Goal: Transaction & Acquisition: Purchase product/service

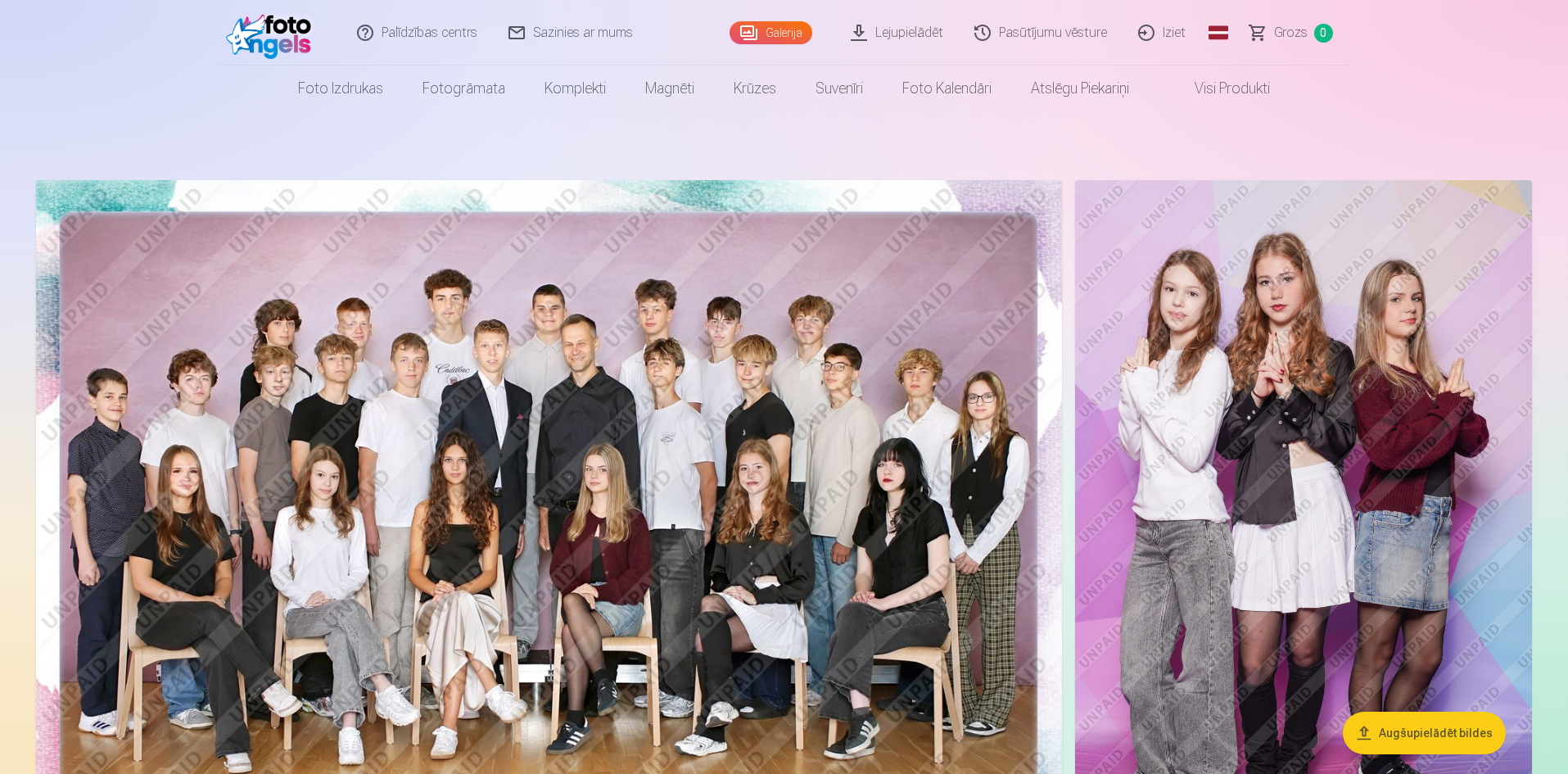
click at [1179, 28] on link "Iziet" at bounding box center [1162, 33] width 79 height 66
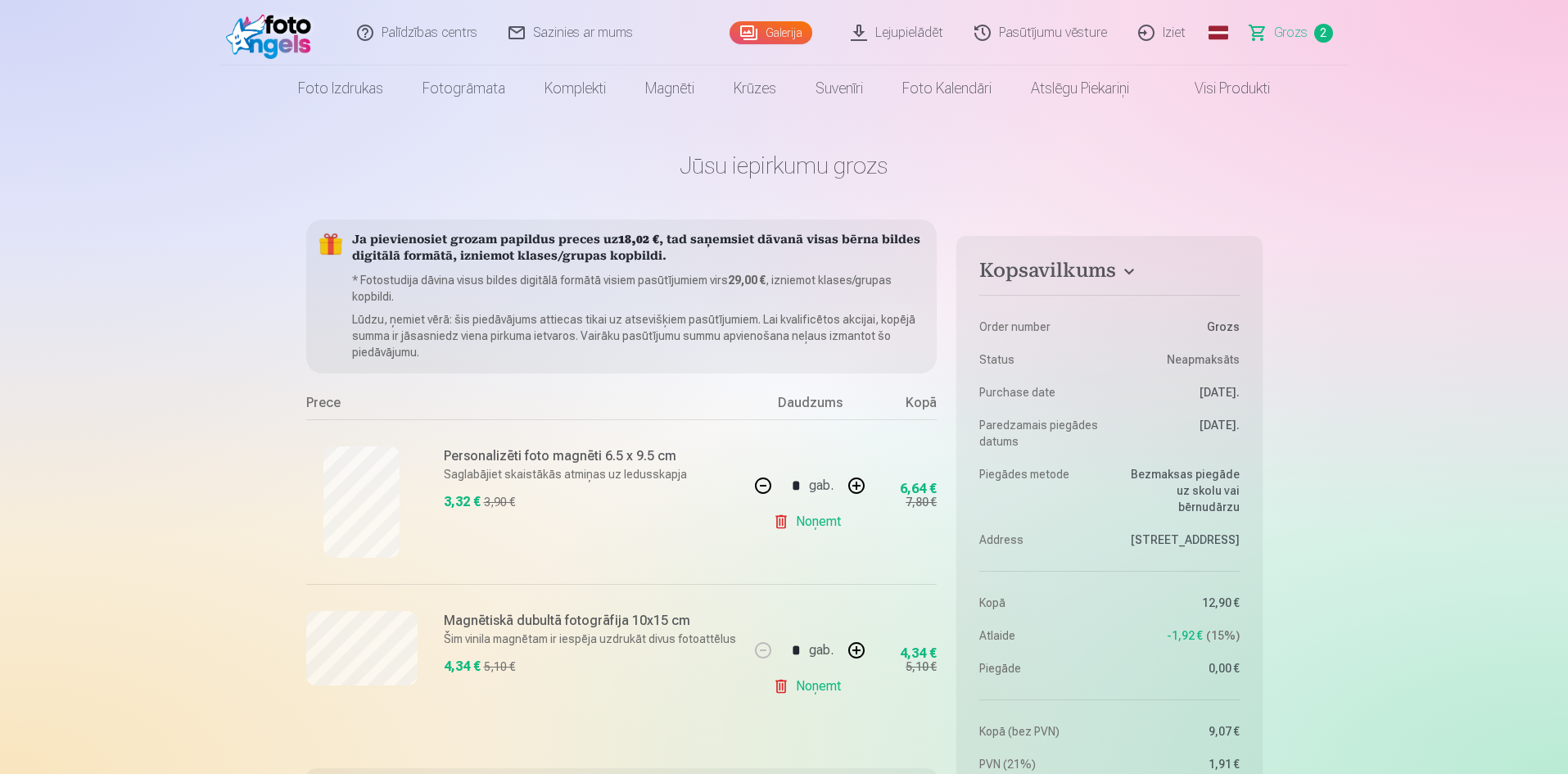
drag, startPoint x: 1177, startPoint y: 37, endPoint x: 1144, endPoint y: 29, distance: 34.0
click at [1175, 35] on link "Iziet" at bounding box center [1162, 33] width 79 height 66
